Goal: Information Seeking & Learning: Find specific fact

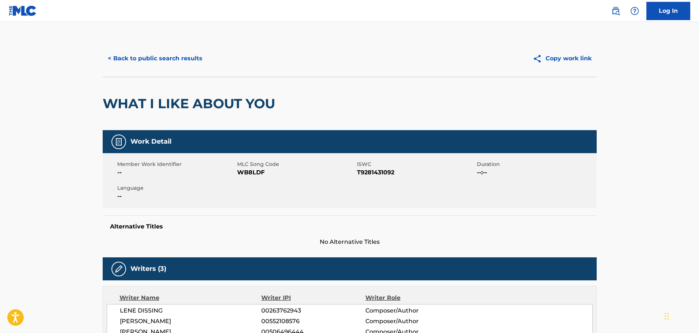
click at [180, 68] on div "< Back to public search results Copy work link" at bounding box center [350, 58] width 494 height 37
click at [173, 64] on button "< Back to public search results" at bounding box center [155, 58] width 105 height 18
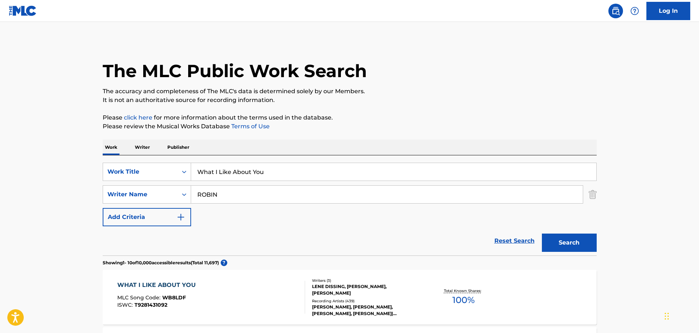
scroll to position [87, 0]
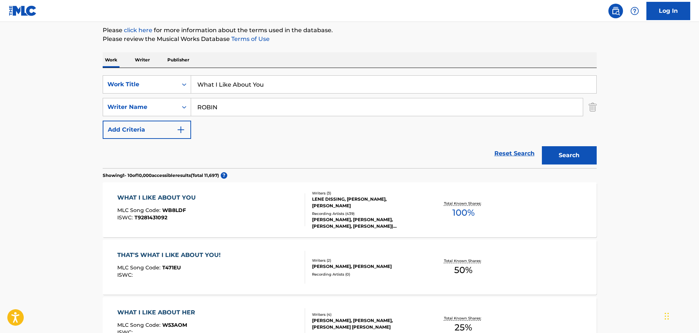
click at [298, 90] on input "What I Like About You" at bounding box center [393, 85] width 405 height 18
paste input "1000 Nights - Karaoke Version"
drag, startPoint x: 236, startPoint y: 81, endPoint x: 477, endPoint y: 125, distance: 245.3
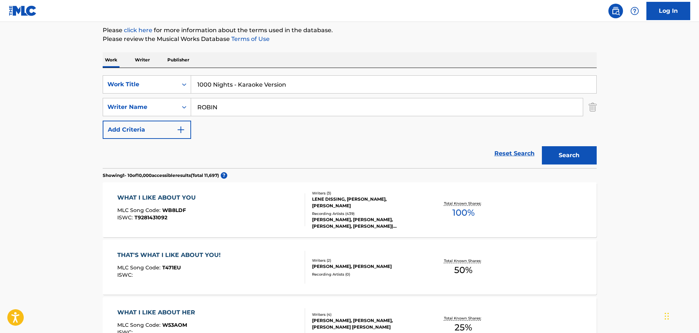
click at [477, 125] on div "SearchWithCriteria16a5b615-a1a8-430c-9654-d171e8ec5479 Work Title 1000 Nights -…" at bounding box center [350, 107] width 494 height 64
type input "1000 Nights"
click at [542, 146] on button "Search" at bounding box center [569, 155] width 55 height 18
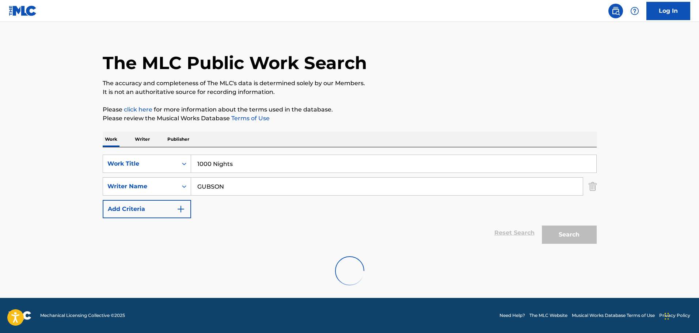
scroll to position [0, 0]
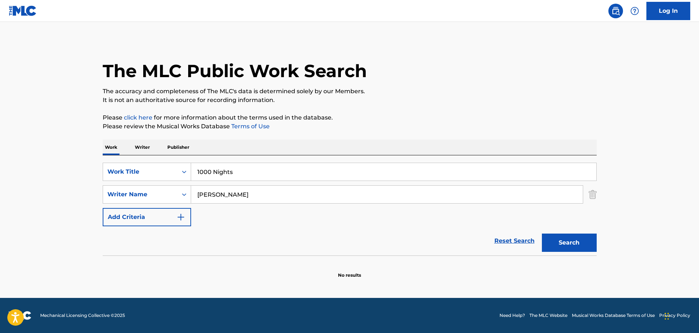
type input "[PERSON_NAME]"
click at [542, 233] on button "Search" at bounding box center [569, 242] width 55 height 18
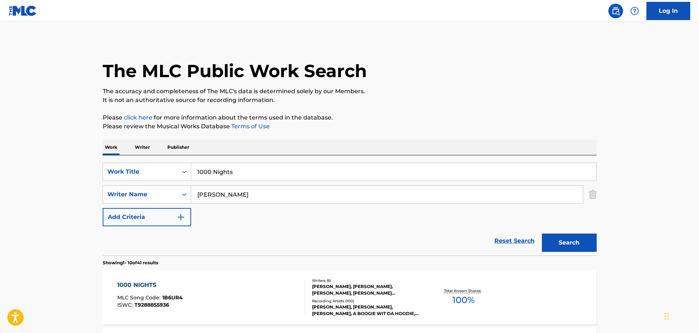
click at [352, 290] on div "[PERSON_NAME], [PERSON_NAME], [PERSON_NAME], [PERSON_NAME] [PERSON_NAME], [PERS…" at bounding box center [367, 289] width 110 height 13
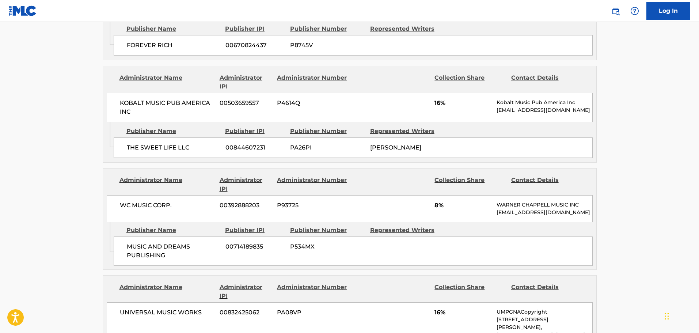
scroll to position [1090, 0]
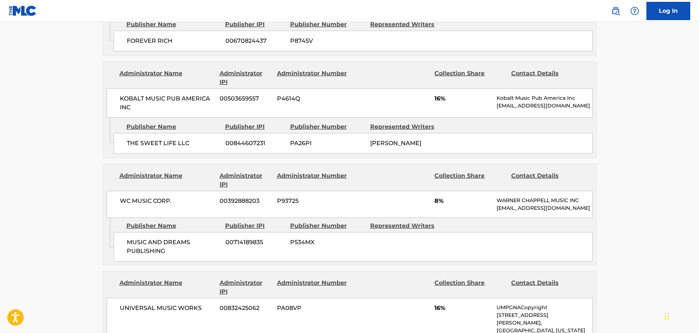
click at [164, 94] on span "KOBALT MUSIC PUB AMERICA INC" at bounding box center [167, 103] width 95 height 18
copy div "KOBALT MUSIC PUB AMERICA INC"
click at [181, 139] on span "THE SWEET LIFE LLC" at bounding box center [173, 143] width 93 height 9
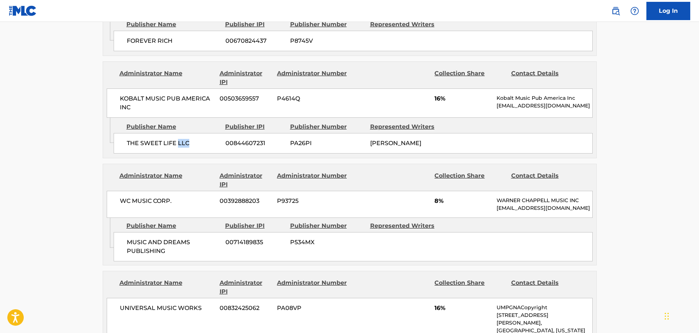
click at [181, 139] on span "THE SWEET LIFE LLC" at bounding box center [173, 143] width 93 height 9
copy div "THE SWEET LIFE LLC"
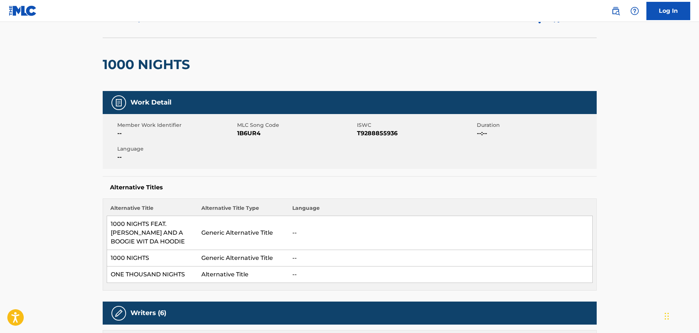
scroll to position [0, 0]
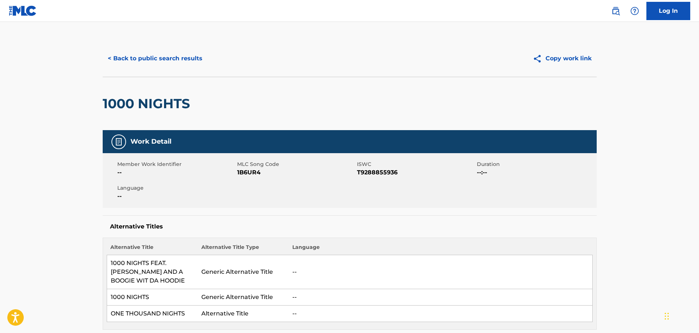
click at [189, 68] on div "< Back to public search results Copy work link" at bounding box center [350, 58] width 494 height 37
click at [181, 61] on button "< Back to public search results" at bounding box center [155, 58] width 105 height 18
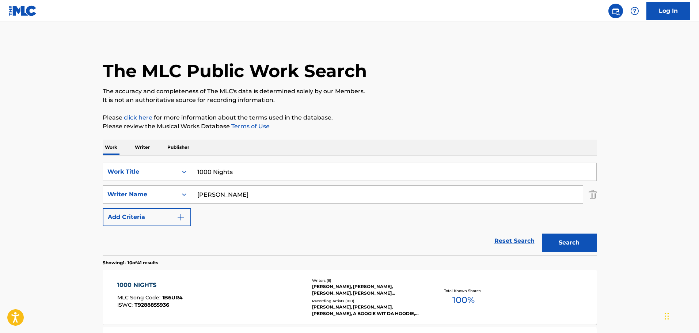
click at [303, 164] on input "1000 Nights" at bounding box center [393, 172] width 405 height 18
paste input "Abracadabra - Karaoke Version"
drag, startPoint x: 234, startPoint y: 175, endPoint x: 546, endPoint y: 215, distance: 314.6
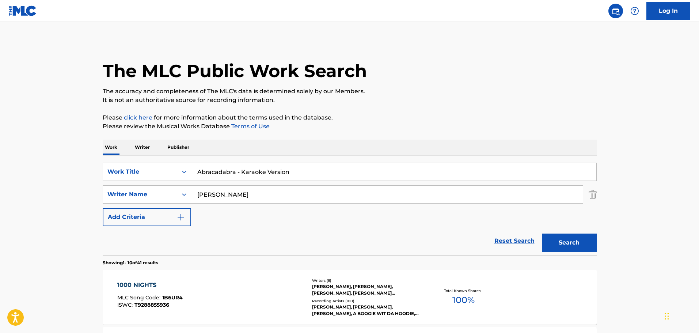
click at [546, 215] on div "SearchWithCriteria16a5b615-a1a8-430c-9654-d171e8ec5479 Work Title Abracadabra -…" at bounding box center [350, 195] width 494 height 64
type input "Abracadabra"
type input "WOTMAN"
click at [542, 233] on button "Search" at bounding box center [569, 242] width 55 height 18
click at [372, 293] on div "[PERSON_NAME] [PERSON_NAME] [PERSON_NAME], [PERSON_NAME], [PERSON_NAME], [PERSO…" at bounding box center [367, 289] width 110 height 13
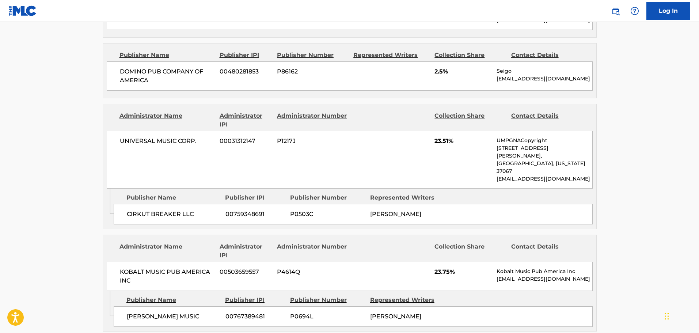
scroll to position [841, 0]
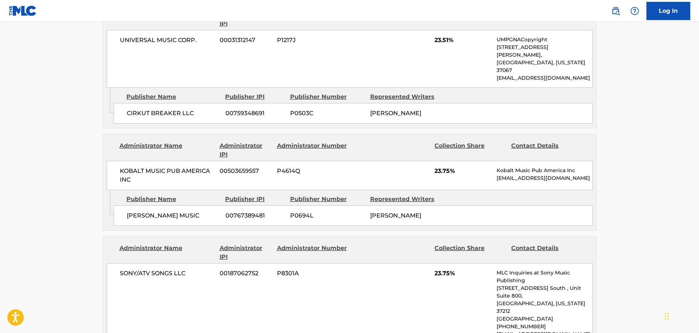
click at [183, 141] on div "Administrator Name" at bounding box center [166, 150] width 95 height 18
click at [184, 161] on div "KOBALT MUSIC PUB AMERICA INC 00503659557 P4614Q 23.75% Kobalt Music Pub America…" at bounding box center [350, 175] width 486 height 29
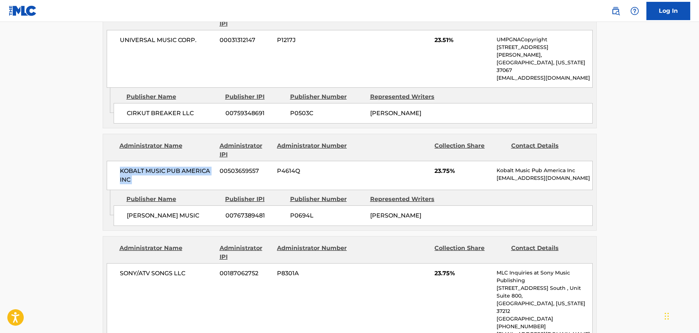
click at [184, 161] on div "KOBALT MUSIC PUB AMERICA INC 00503659557 P4614Q 23.75% Kobalt Music Pub America…" at bounding box center [350, 175] width 486 height 29
copy div "KOBALT MUSIC PUB AMERICA INC"
click at [167, 211] on span "[PERSON_NAME] MUSIC" at bounding box center [173, 215] width 93 height 9
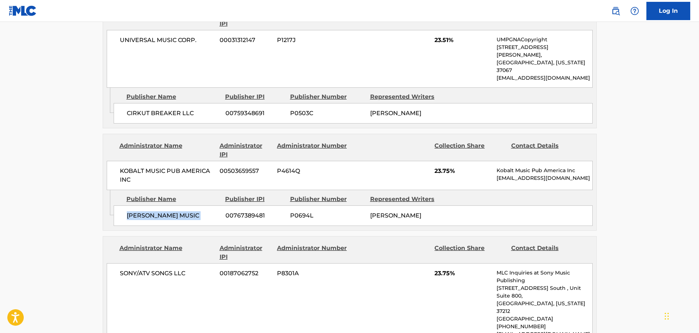
copy div "[PERSON_NAME] MUSIC"
click at [212, 205] on div "[PERSON_NAME] MUSIC 00767389481 P0694L [PERSON_NAME]" at bounding box center [353, 215] width 479 height 20
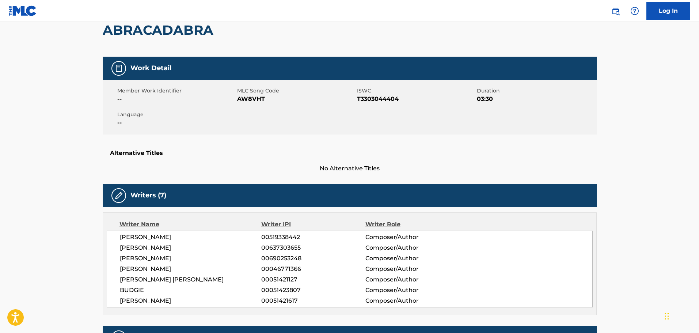
scroll to position [0, 0]
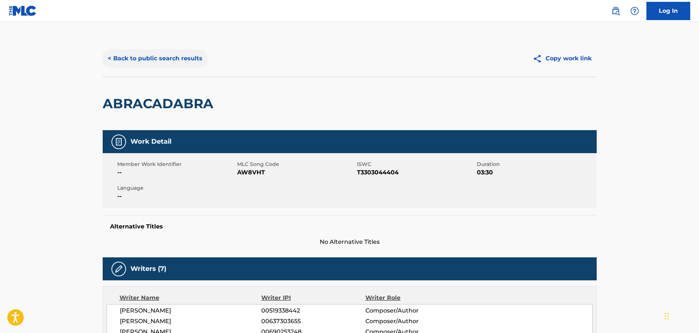
click at [122, 58] on button "< Back to public search results" at bounding box center [155, 58] width 105 height 18
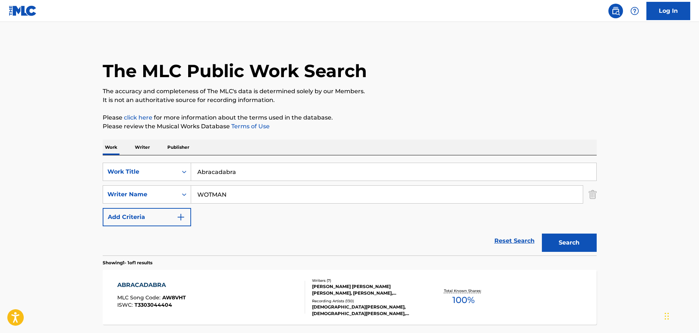
click at [288, 175] on input "Abracadabra" at bounding box center [393, 172] width 405 height 18
paste input "dore You - Karaoke Version"
type input "Adore You"
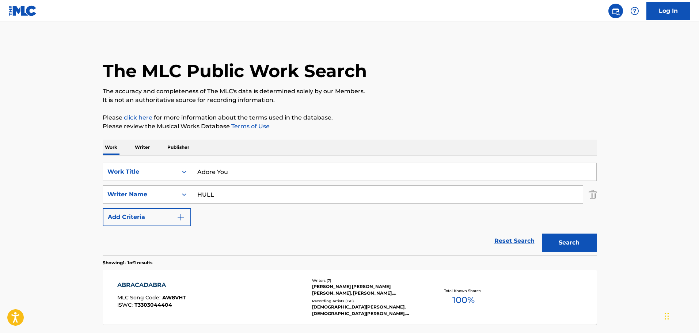
type input "HULL"
click at [542, 233] on button "Search" at bounding box center [569, 242] width 55 height 18
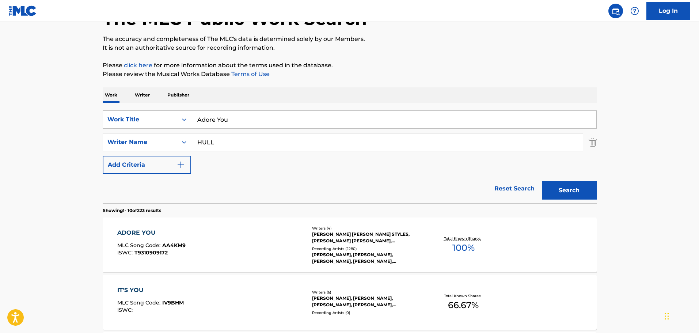
scroll to position [56, 0]
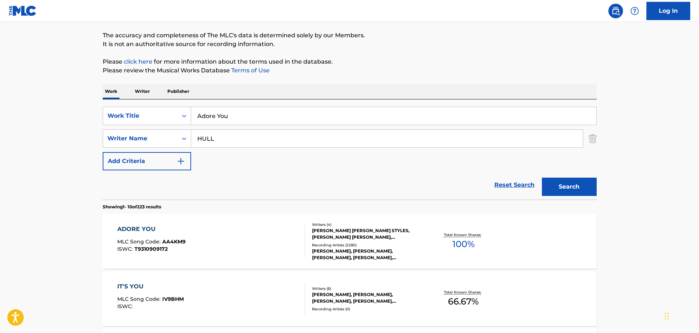
click at [327, 236] on div "[PERSON_NAME] [PERSON_NAME] STYLES, [PERSON_NAME] [PERSON_NAME], [PERSON_NAME] …" at bounding box center [367, 233] width 110 height 13
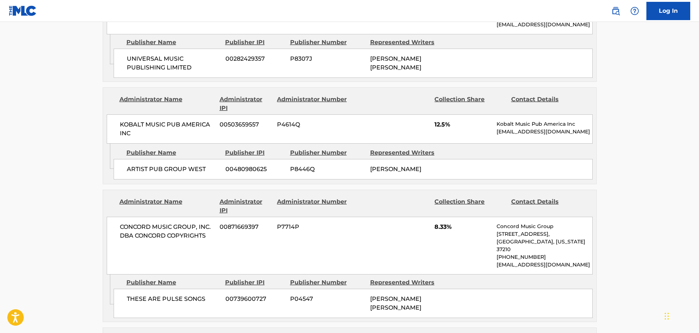
scroll to position [514, 0]
click at [198, 120] on span "KOBALT MUSIC PUB AMERICA INC" at bounding box center [167, 129] width 95 height 18
copy div "KOBALT MUSIC PUB AMERICA INC"
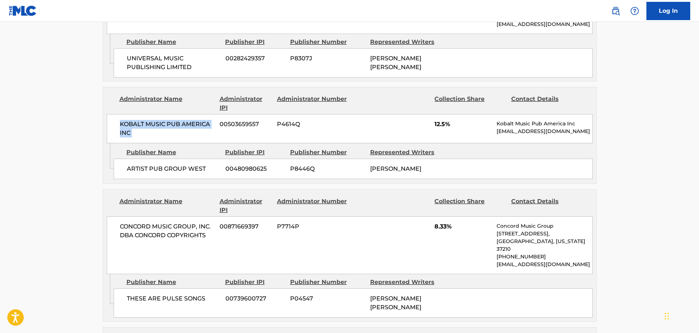
click at [178, 164] on span "ARTIST PUB GROUP WEST" at bounding box center [173, 168] width 93 height 9
copy div "ARTIST PUB GROUP WEST"
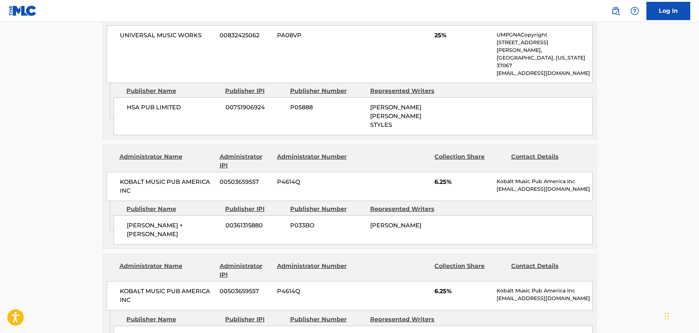
scroll to position [974, 0]
click at [180, 220] on span "[PERSON_NAME] + [PERSON_NAME]" at bounding box center [173, 229] width 93 height 18
copy div "[PERSON_NAME] + [PERSON_NAME]"
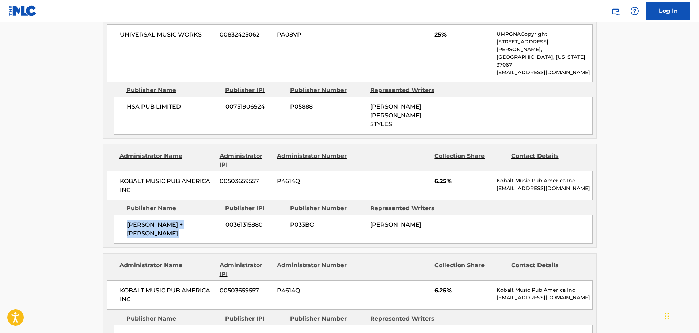
click at [180, 220] on span "[PERSON_NAME] + [PERSON_NAME]" at bounding box center [173, 229] width 93 height 18
click at [156, 331] on span "SUPERREAL SONGS" at bounding box center [173, 335] width 93 height 9
copy div "SUPERREAL SONGS"
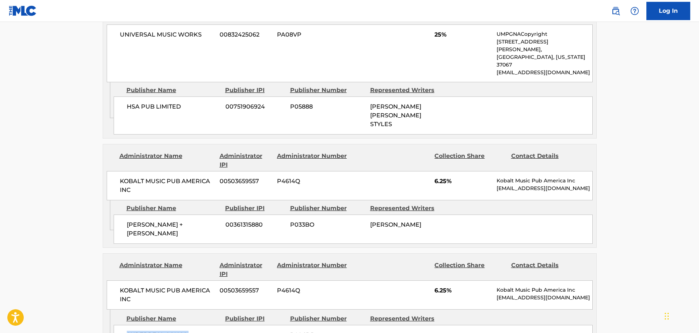
click at [156, 331] on span "SUPERREAL SONGS" at bounding box center [173, 335] width 93 height 9
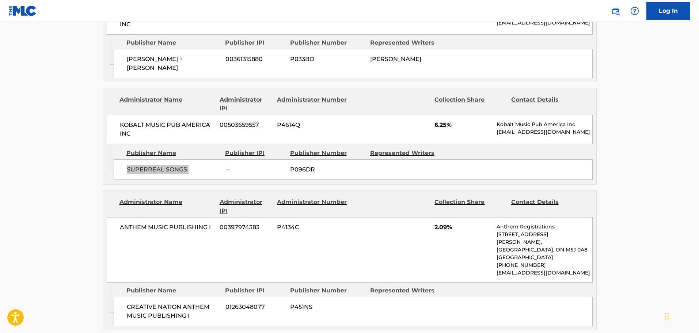
scroll to position [1142, 0]
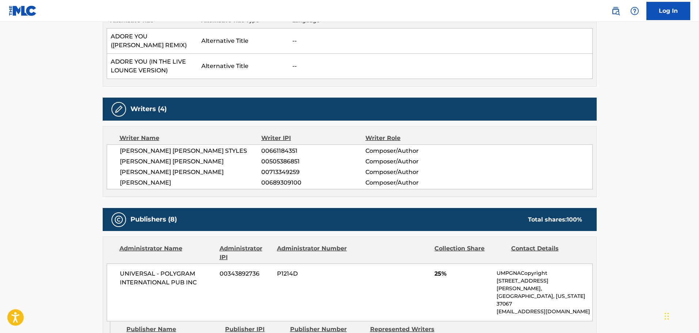
scroll to position [0, 0]
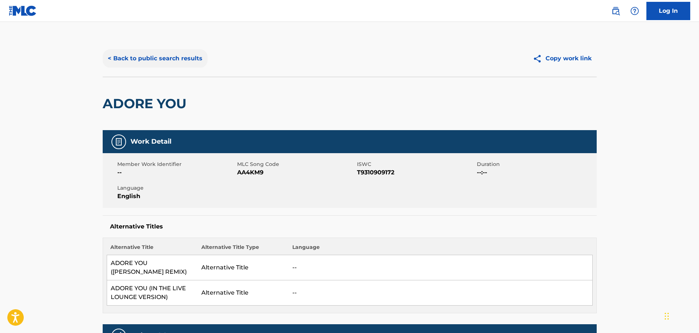
click at [154, 53] on button "< Back to public search results" at bounding box center [155, 58] width 105 height 18
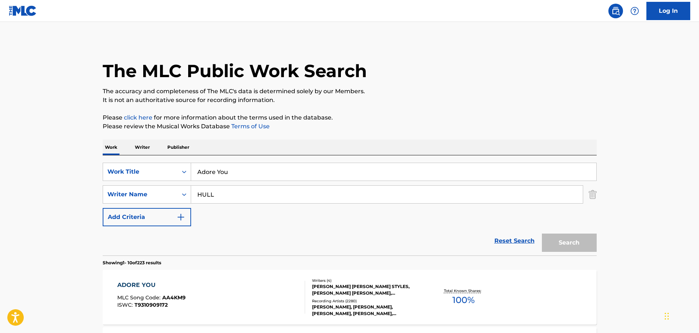
scroll to position [56, 0]
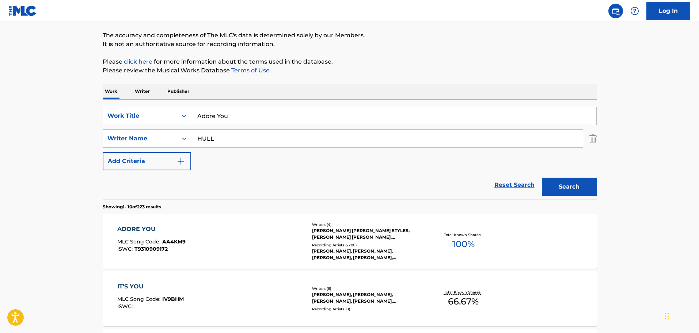
click at [249, 117] on input "Adore You" at bounding box center [393, 116] width 405 height 18
paste input "fterglow - Karaoke Version"
click at [249, 117] on input "Adore You" at bounding box center [393, 116] width 405 height 18
drag, startPoint x: 229, startPoint y: 111, endPoint x: 536, endPoint y: 115, distance: 307.7
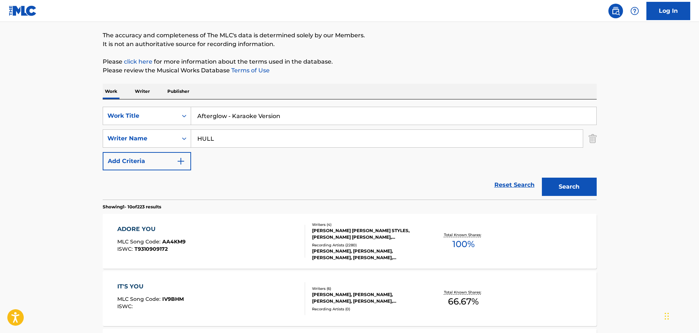
click at [536, 115] on input "Afterglow - Karaoke Version" at bounding box center [393, 116] width 405 height 18
click at [452, 118] on input "Afterglow \" at bounding box center [393, 116] width 405 height 18
type input "Afterglow"
type input "[PERSON_NAME]"
click at [542, 178] on button "Search" at bounding box center [569, 187] width 55 height 18
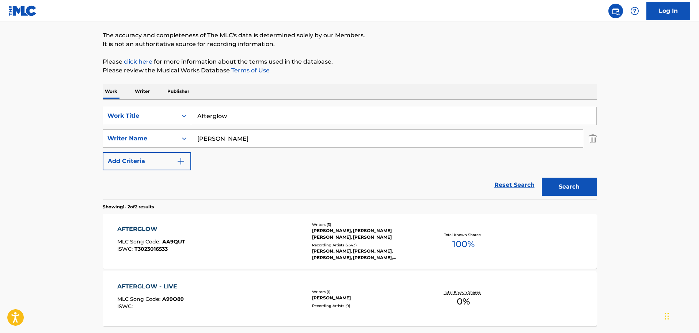
click at [354, 230] on div "[PERSON_NAME], [PERSON_NAME] [PERSON_NAME], [PERSON_NAME]" at bounding box center [367, 233] width 110 height 13
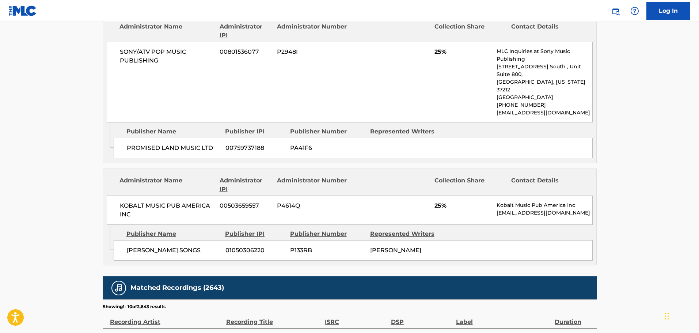
scroll to position [556, 0]
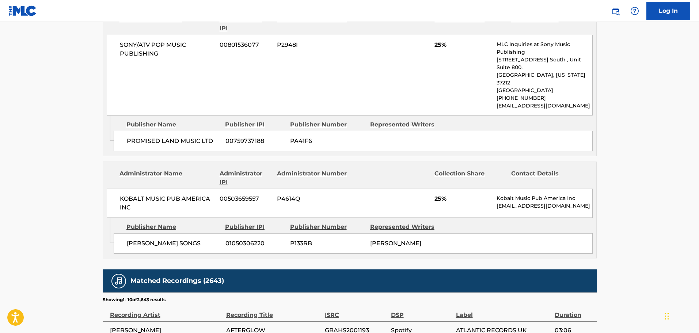
click at [160, 189] on div "KOBALT MUSIC PUB AMERICA INC 00503659557 P4614Q 25% Kobalt Music Pub America In…" at bounding box center [350, 203] width 486 height 29
copy div "KOBALT MUSIC PUB AMERICA INC"
click at [146, 239] on span "[PERSON_NAME] SONGS" at bounding box center [173, 243] width 93 height 9
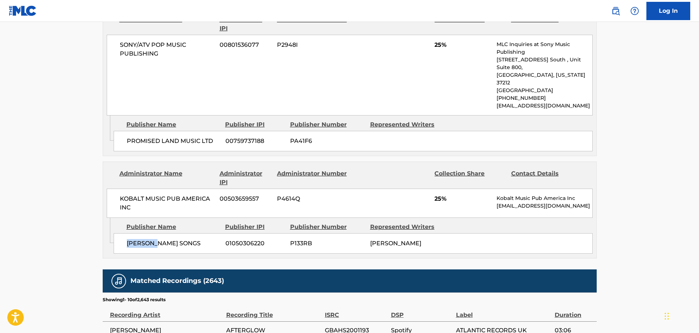
click at [146, 239] on span "[PERSON_NAME] SONGS" at bounding box center [173, 243] width 93 height 9
copy div "[PERSON_NAME] SONGS"
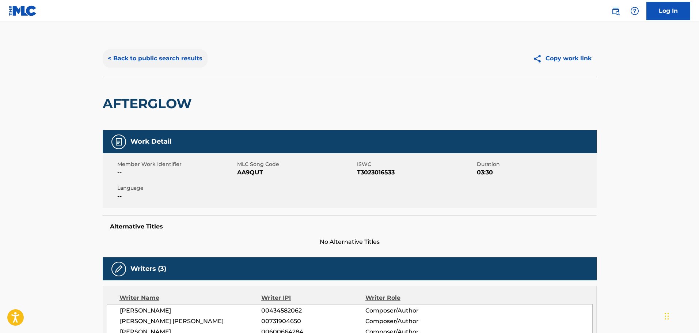
click at [122, 55] on button "< Back to public search results" at bounding box center [155, 58] width 105 height 18
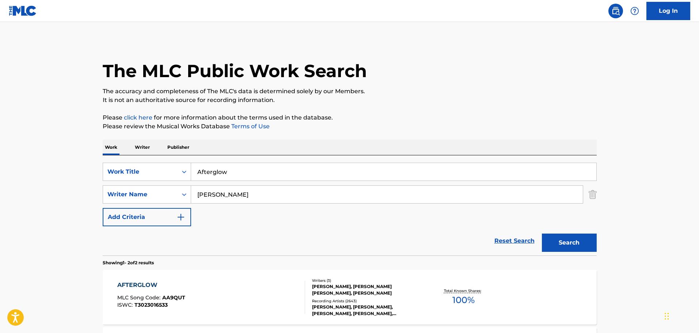
scroll to position [56, 0]
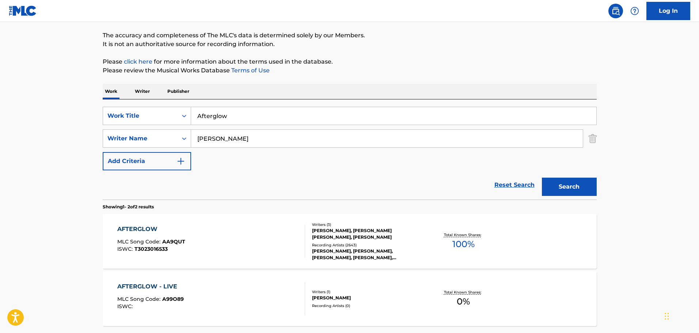
click at [238, 108] on input "Afterglow" at bounding box center [393, 116] width 405 height 18
paste input "ll I Know So Far - Karaoke Version"
drag, startPoint x: 250, startPoint y: 116, endPoint x: 502, endPoint y: 139, distance: 252.8
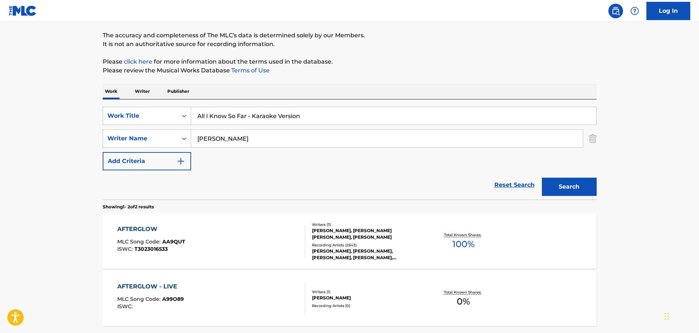
click at [502, 139] on div "SearchWithCriteria16a5b615-a1a8-430c-9654-d171e8ec5479 Work Title All I Know So…" at bounding box center [350, 139] width 494 height 64
type input "All I Know So Far"
type input "[PERSON_NAME]"
click at [542, 178] on button "Search" at bounding box center [569, 187] width 55 height 18
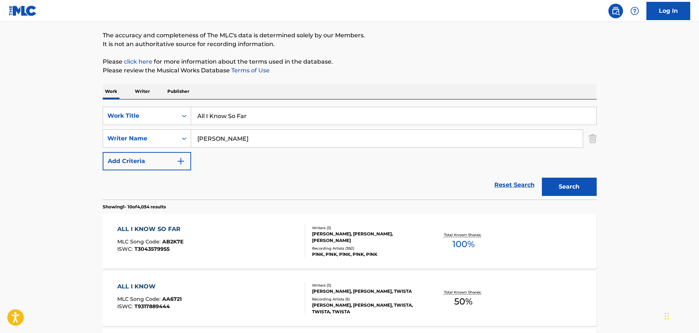
click at [330, 246] on div "Recording Artists ( 382 )" at bounding box center [367, 248] width 110 height 5
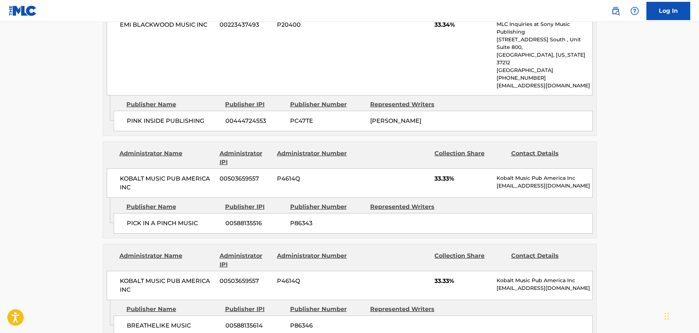
scroll to position [399, 0]
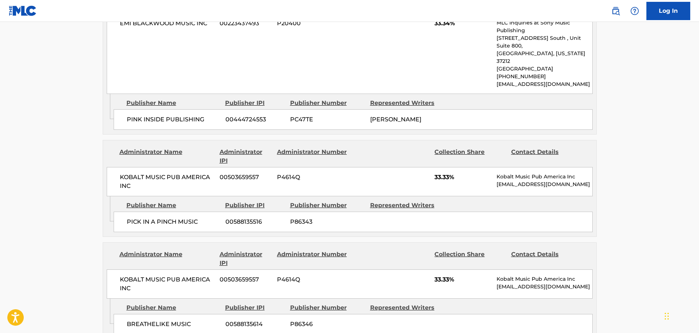
click at [205, 173] on span "KOBALT MUSIC PUB AMERICA INC" at bounding box center [167, 182] width 95 height 18
click at [135, 217] on span "PICK IN A PINCH MUSIC" at bounding box center [173, 221] width 93 height 9
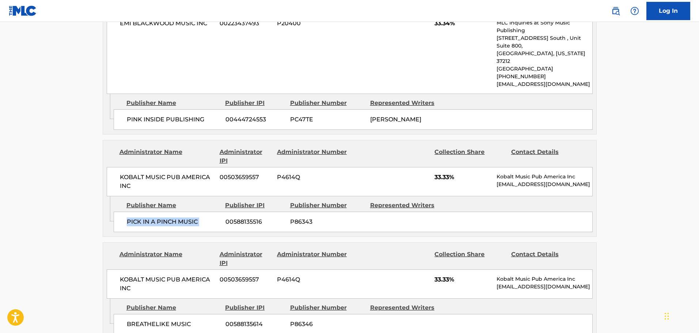
click at [135, 217] on span "PICK IN A PINCH MUSIC" at bounding box center [173, 221] width 93 height 9
click at [161, 320] on span "BREATHELIKE MUSIC" at bounding box center [173, 324] width 93 height 9
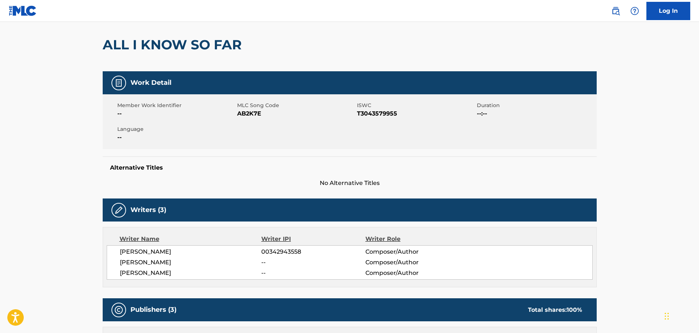
scroll to position [0, 0]
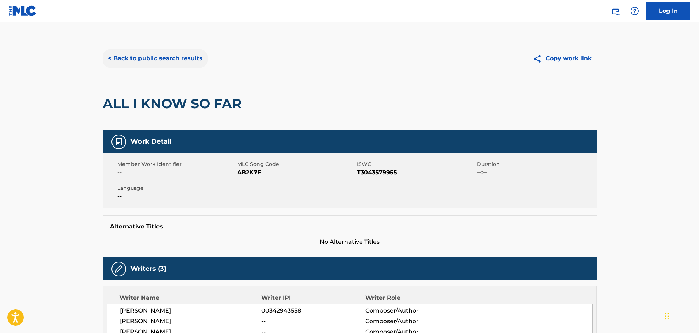
click at [158, 54] on button "< Back to public search results" at bounding box center [155, 58] width 105 height 18
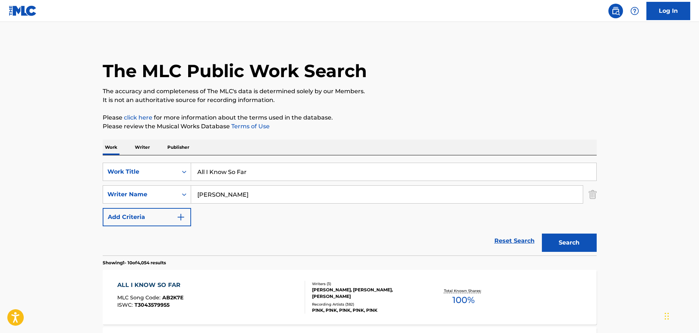
scroll to position [56, 0]
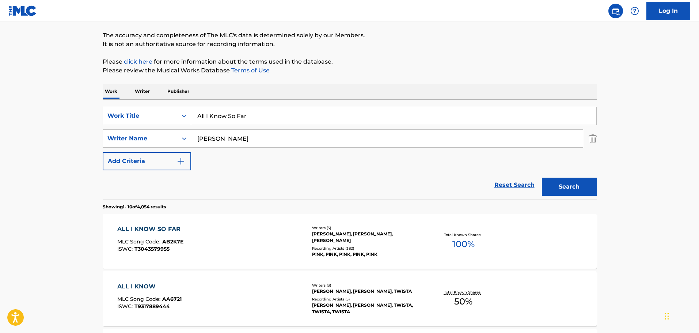
click at [291, 113] on input "All I Know So Far" at bounding box center [393, 116] width 405 height 18
paste input "The Good Girls Go To Hell - Karaoke Version"
drag, startPoint x: 282, startPoint y: 115, endPoint x: 586, endPoint y: 137, distance: 304.4
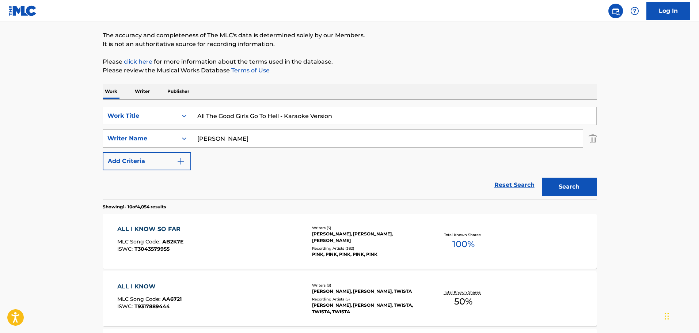
click at [586, 137] on div "SearchWithCriteria16a5b615-a1a8-430c-9654-d171e8ec5479 Work Title All The Good …" at bounding box center [350, 139] width 494 height 64
type input "All The Good Girls Go To Hell"
type input "[PERSON_NAME]"
click at [542, 178] on button "Search" at bounding box center [569, 187] width 55 height 18
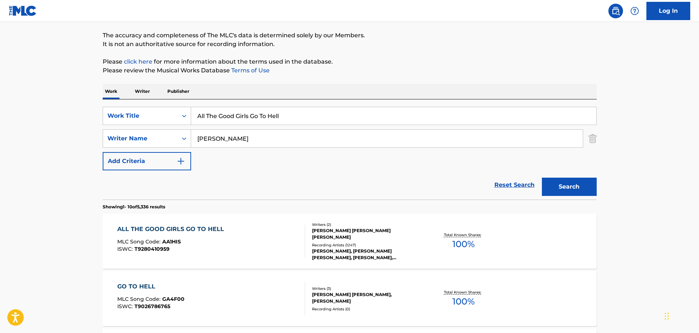
click at [416, 247] on div "Recording Artists ( 1247 )" at bounding box center [367, 244] width 110 height 5
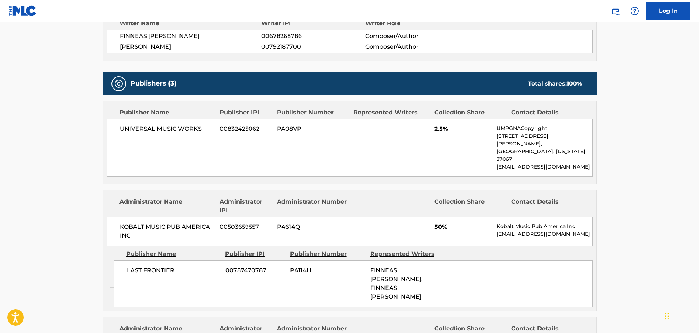
scroll to position [275, 0]
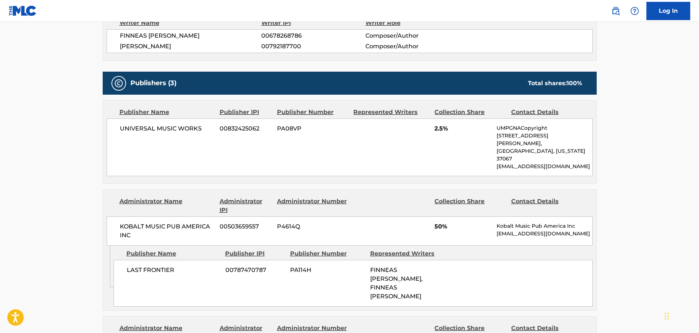
click at [206, 222] on span "KOBALT MUSIC PUB AMERICA INC" at bounding box center [167, 231] width 95 height 18
click at [163, 266] on span "LAST FRONTIER" at bounding box center [173, 270] width 93 height 9
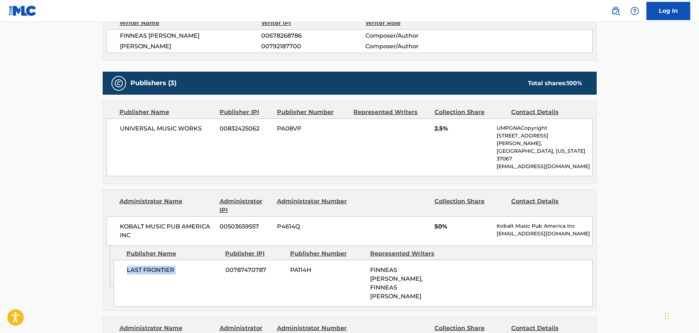
click at [163, 266] on span "LAST FRONTIER" at bounding box center [173, 270] width 93 height 9
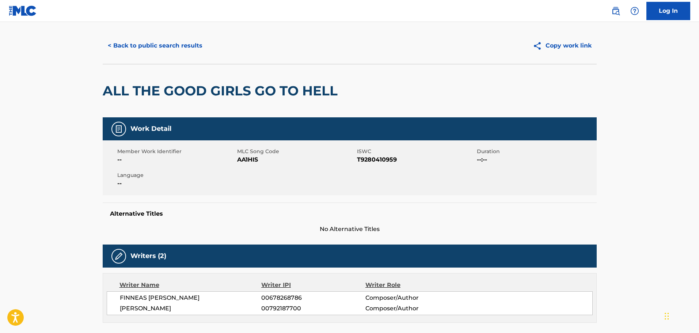
scroll to position [0, 0]
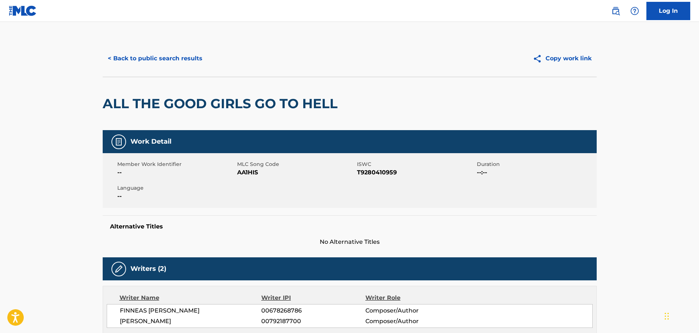
click at [145, 48] on div "< Back to public search results Copy work link" at bounding box center [350, 58] width 494 height 37
click at [147, 55] on button "< Back to public search results" at bounding box center [155, 58] width 105 height 18
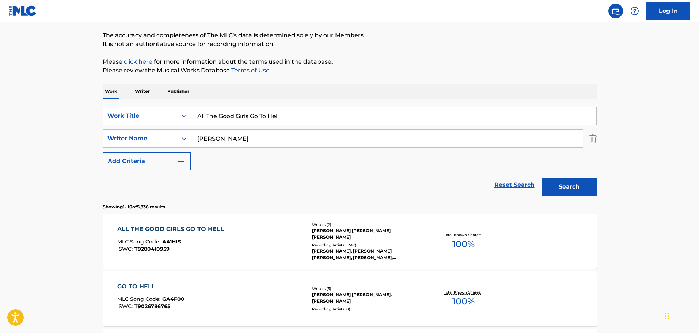
click at [248, 121] on input "All The Good Girls Go To Hell" at bounding box center [393, 116] width 405 height 18
paste input "ways On My Mind"
click at [248, 121] on input "Always On My Mind" at bounding box center [393, 116] width 405 height 18
type input "Always On My Mind"
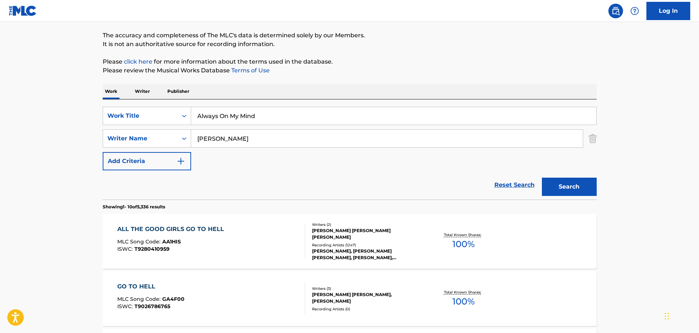
click at [542, 178] on button "Search" at bounding box center [569, 187] width 55 height 18
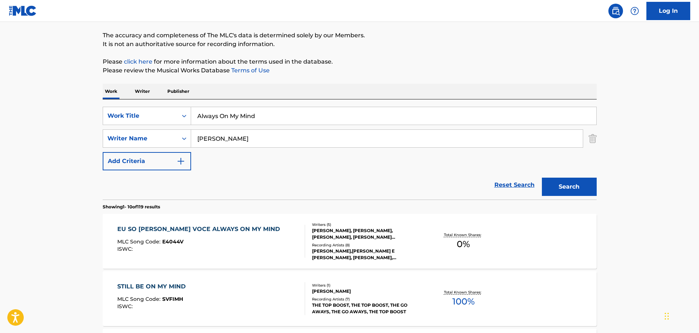
click at [274, 134] on input "[PERSON_NAME]" at bounding box center [387, 139] width 392 height 18
click at [276, 143] on input "[PERSON_NAME]" at bounding box center [387, 139] width 392 height 18
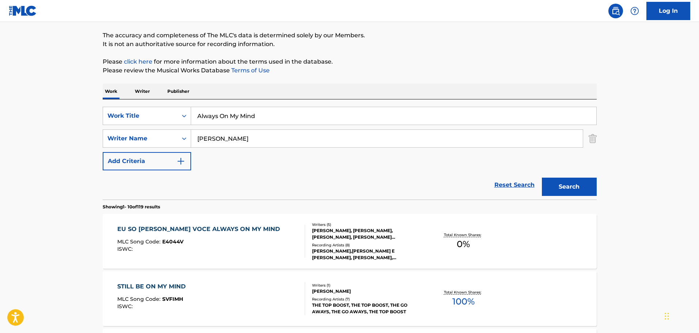
click at [542, 178] on button "Search" at bounding box center [569, 187] width 55 height 18
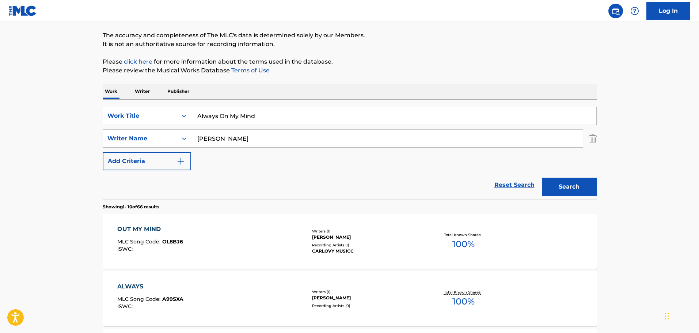
click at [260, 141] on input "[PERSON_NAME]" at bounding box center [387, 139] width 392 height 18
type input "[PERSON_NAME]"
click at [542, 178] on button "Search" at bounding box center [569, 187] width 55 height 18
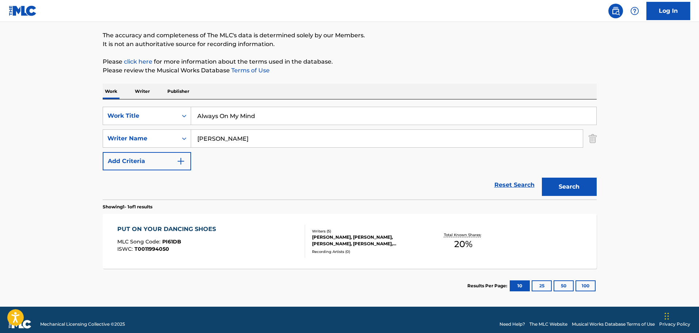
click at [220, 114] on input "Always On My Mind" at bounding box center [393, 116] width 405 height 18
paste input "ngel - Karaoke Version"
drag, startPoint x: 217, startPoint y: 115, endPoint x: 513, endPoint y: 167, distance: 300.6
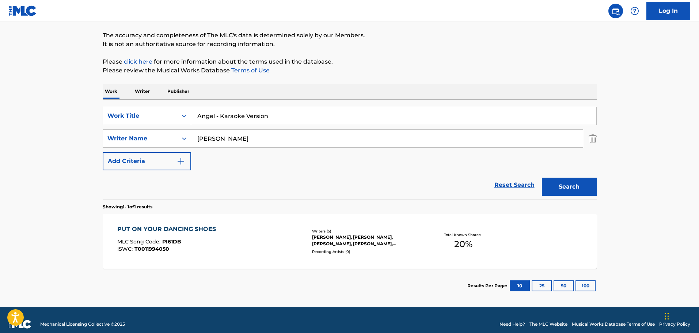
click at [513, 167] on div "SearchWithCriteria16a5b615-a1a8-430c-9654-d171e8ec5479 Work Title Angel - Karao…" at bounding box center [350, 139] width 494 height 64
type input "Angel"
type input "[PERSON_NAME]"
click at [542, 178] on button "Search" at bounding box center [569, 187] width 55 height 18
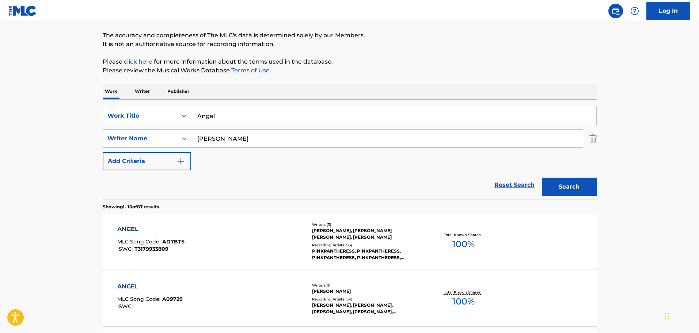
click at [394, 246] on div "Recording Artists ( 96 )" at bounding box center [367, 244] width 110 height 5
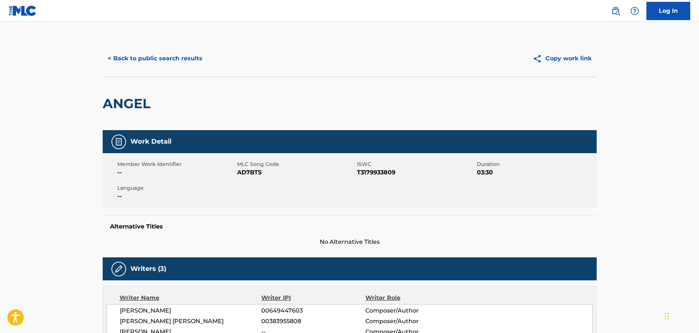
click at [115, 45] on div "< Back to public search results Copy work link" at bounding box center [350, 58] width 494 height 37
click at [120, 56] on button "< Back to public search results" at bounding box center [155, 58] width 105 height 18
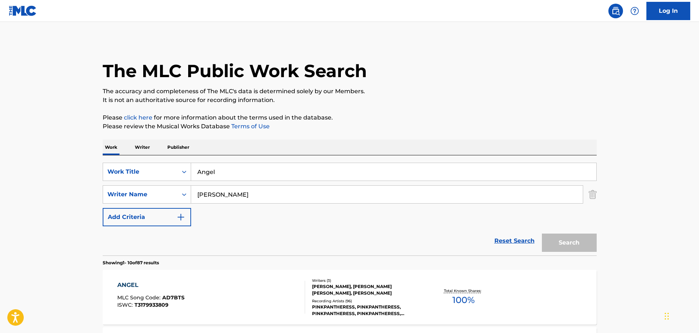
scroll to position [56, 0]
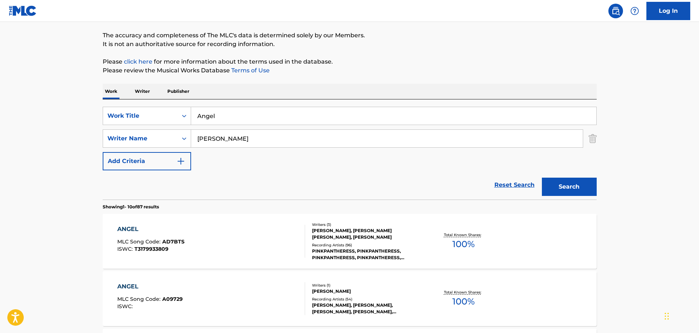
click at [231, 123] on input "Angel" at bounding box center [393, 116] width 405 height 18
paste input "s Like You - Karaoke Version"
click at [231, 123] on input "Angel" at bounding box center [393, 116] width 405 height 18
drag, startPoint x: 245, startPoint y: 117, endPoint x: 528, endPoint y: 121, distance: 282.8
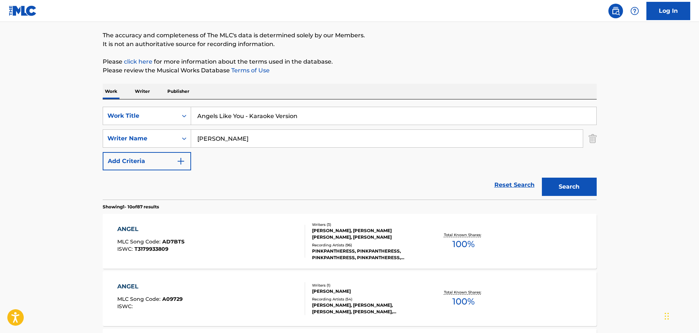
click at [528, 121] on input "Angels Like You - Karaoke Version" at bounding box center [393, 116] width 405 height 18
type input "Angels Like You"
type input "[PERSON_NAME]"
click at [542, 178] on button "Search" at bounding box center [569, 187] width 55 height 18
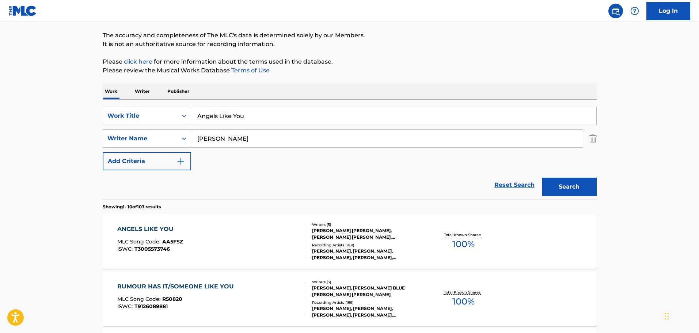
click at [398, 240] on div "[PERSON_NAME] [PERSON_NAME], [PERSON_NAME] [PERSON_NAME], [PERSON_NAME], [PERSO…" at bounding box center [367, 233] width 110 height 13
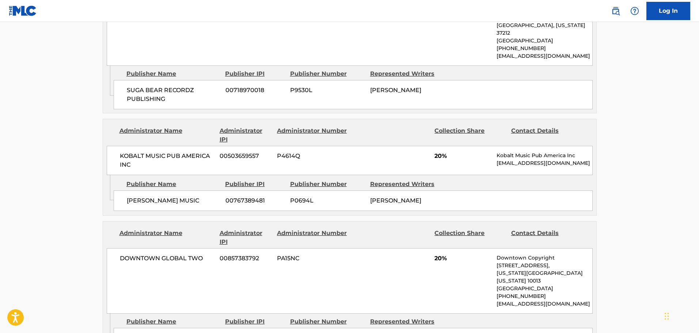
scroll to position [623, 0]
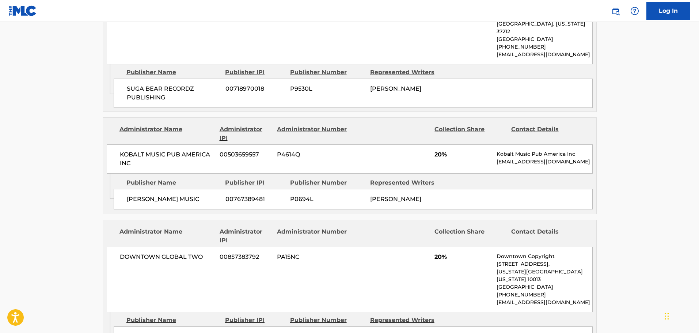
click at [187, 150] on span "KOBALT MUSIC PUB AMERICA INC" at bounding box center [167, 159] width 95 height 18
click at [163, 195] on span "[PERSON_NAME] MUSIC" at bounding box center [173, 199] width 93 height 9
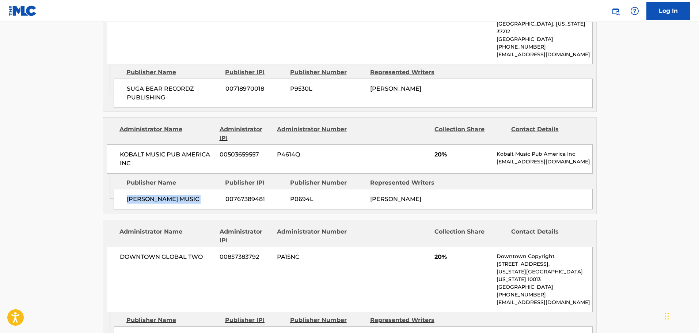
click at [163, 195] on span "[PERSON_NAME] MUSIC" at bounding box center [173, 199] width 93 height 9
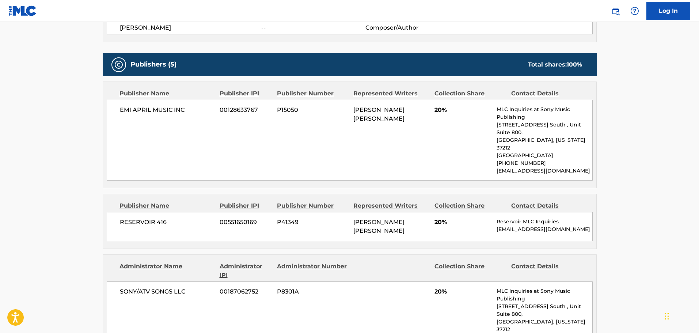
scroll to position [0, 0]
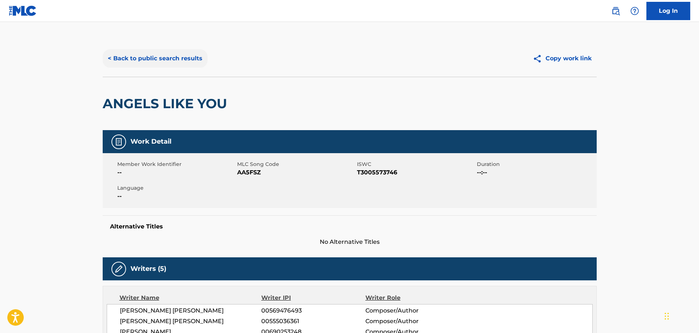
click at [149, 55] on button "< Back to public search results" at bounding box center [155, 58] width 105 height 18
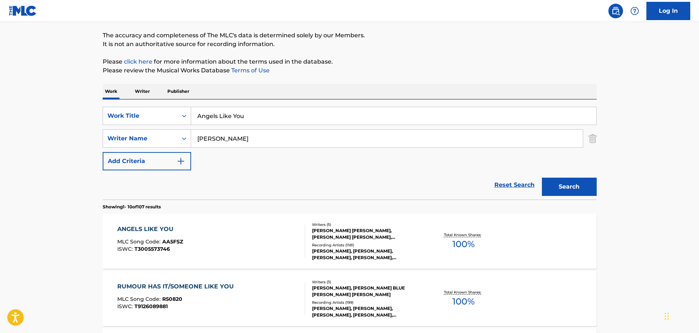
click at [251, 118] on input "Angels Like You" at bounding box center [393, 116] width 405 height 18
paste input "ry - Karaoke Version"
click at [251, 118] on input "Angels Like You" at bounding box center [393, 116] width 405 height 18
drag, startPoint x: 216, startPoint y: 115, endPoint x: 471, endPoint y: 139, distance: 256.2
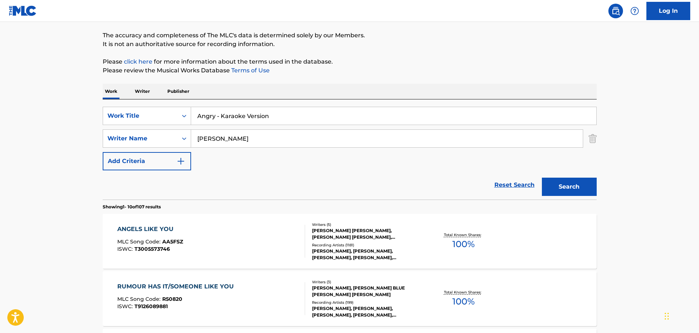
click at [471, 139] on div "SearchWithCriteria16a5b615-a1a8-430c-9654-d171e8ec5479 Work Title Angry - Karao…" at bounding box center [350, 139] width 494 height 64
type input "Angry"
type input "JAGGER"
click at [542, 178] on button "Search" at bounding box center [569, 187] width 55 height 18
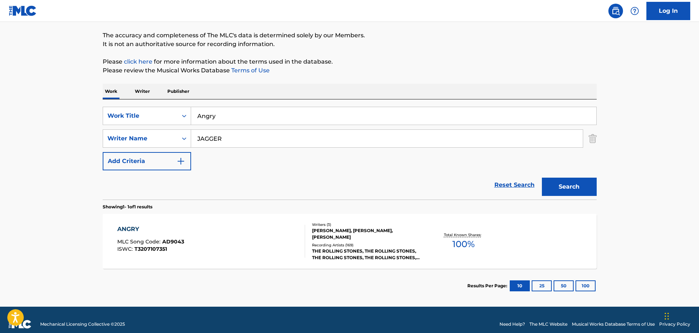
click at [367, 254] on div "THE ROLLING STONES, THE ROLLING STONES, THE ROLLING STONES, THE ROLLING STONES,…" at bounding box center [367, 254] width 110 height 13
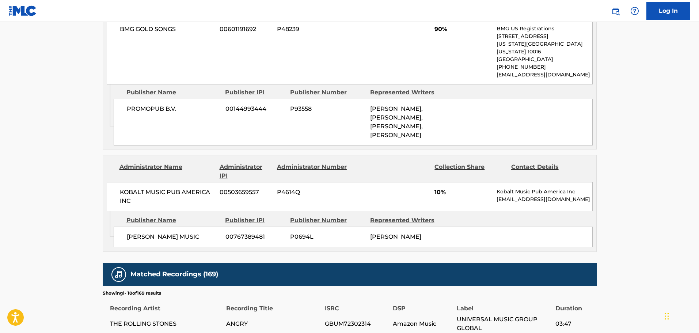
scroll to position [398, 0]
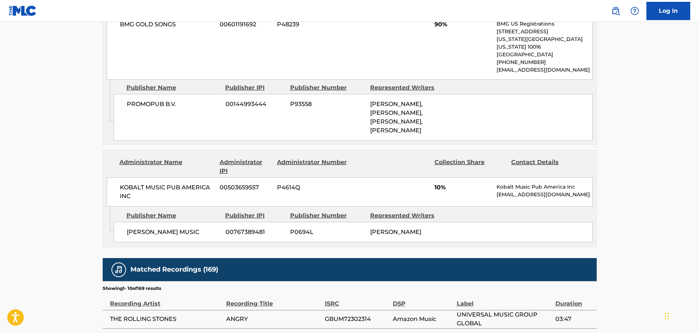
click at [155, 186] on span "KOBALT MUSIC PUB AMERICA INC" at bounding box center [167, 192] width 95 height 18
click at [147, 240] on div "[PERSON_NAME] MUSIC 00767389481 P0694L [PERSON_NAME]" at bounding box center [353, 232] width 479 height 20
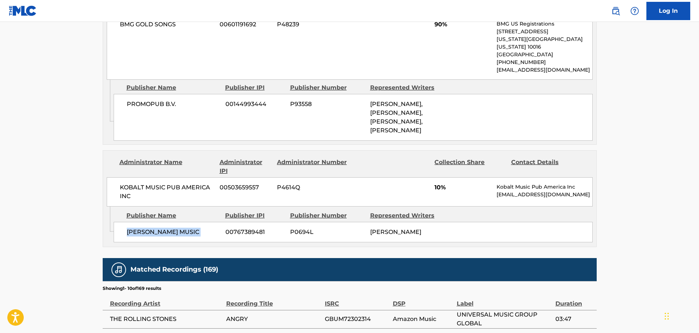
click at [147, 240] on div "[PERSON_NAME] MUSIC 00767389481 P0694L [PERSON_NAME]" at bounding box center [353, 232] width 479 height 20
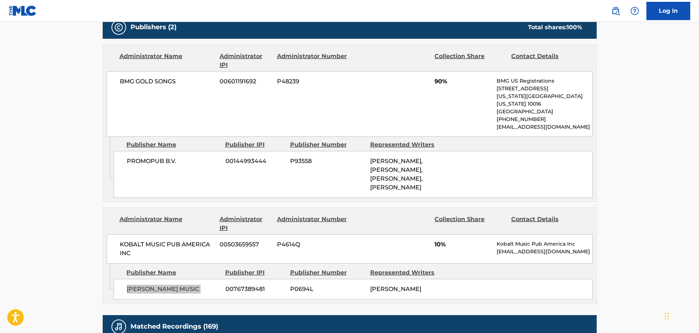
scroll to position [334, 0]
